Goal: Transaction & Acquisition: Subscribe to service/newsletter

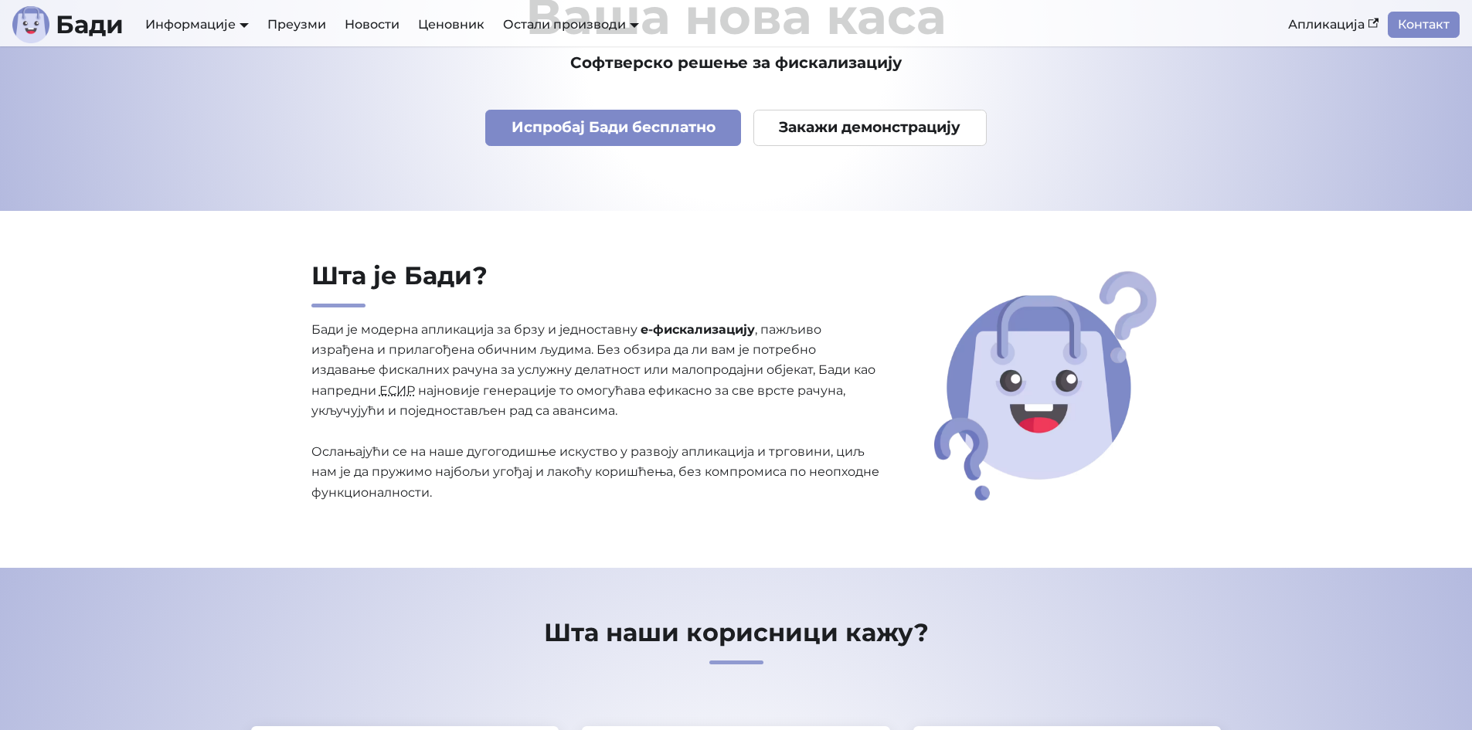
scroll to position [155, 0]
click at [686, 123] on link "Испробај Бади бесплатно" at bounding box center [613, 127] width 256 height 36
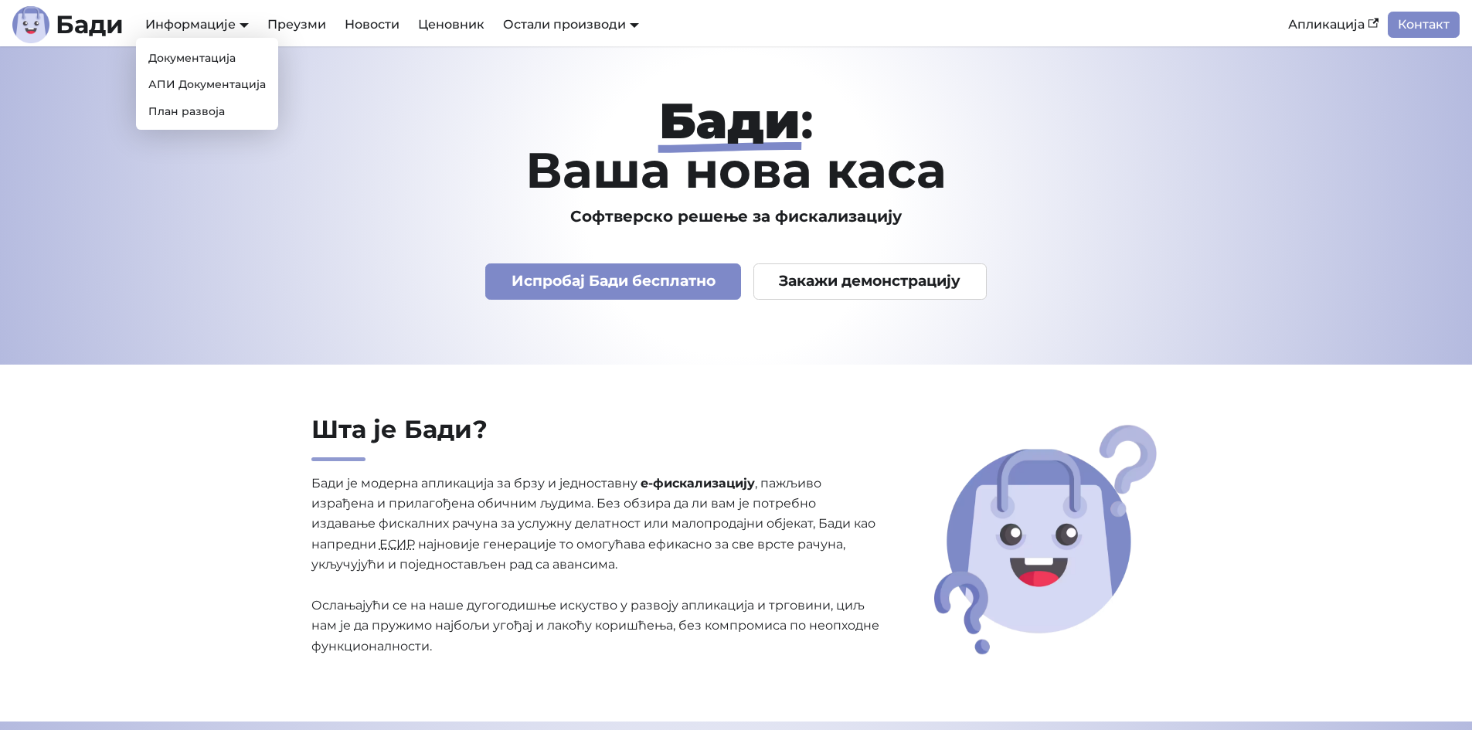
scroll to position [155, 0]
